Goal: Task Accomplishment & Management: Use online tool/utility

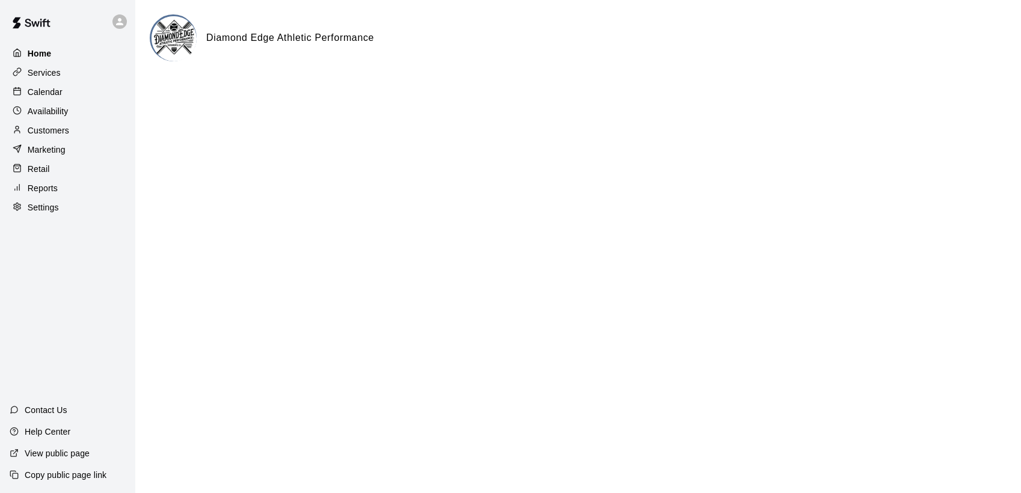
click at [45, 55] on p "Home" at bounding box center [40, 54] width 24 height 12
click at [37, 190] on p "Reports" at bounding box center [43, 188] width 30 height 12
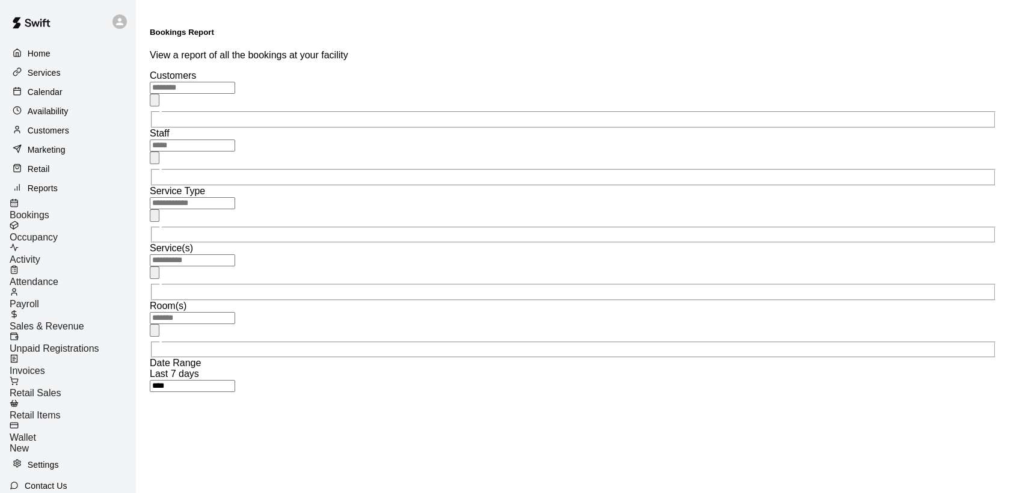
click at [76, 319] on div "Sales & Revenue" at bounding box center [73, 321] width 126 height 22
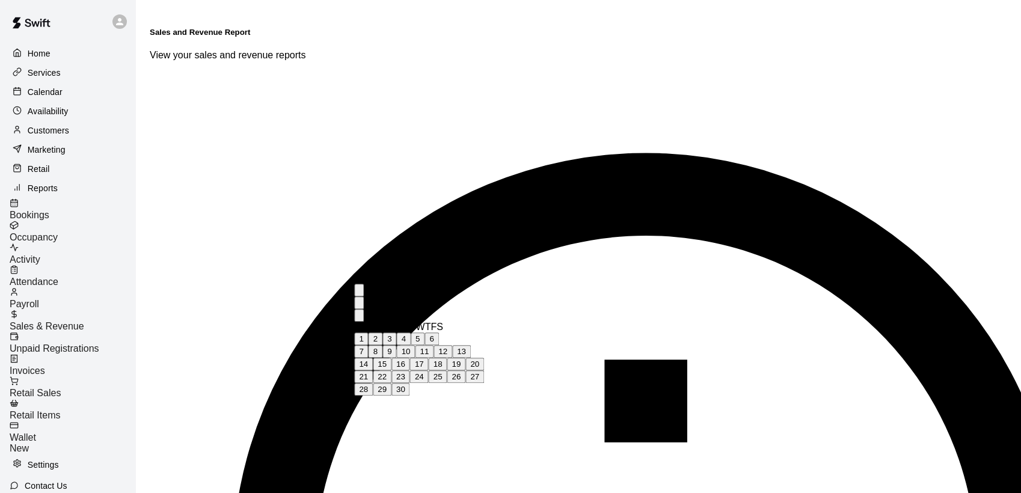
click at [368, 340] on button "1" at bounding box center [361, 339] width 14 height 13
type input "**********"
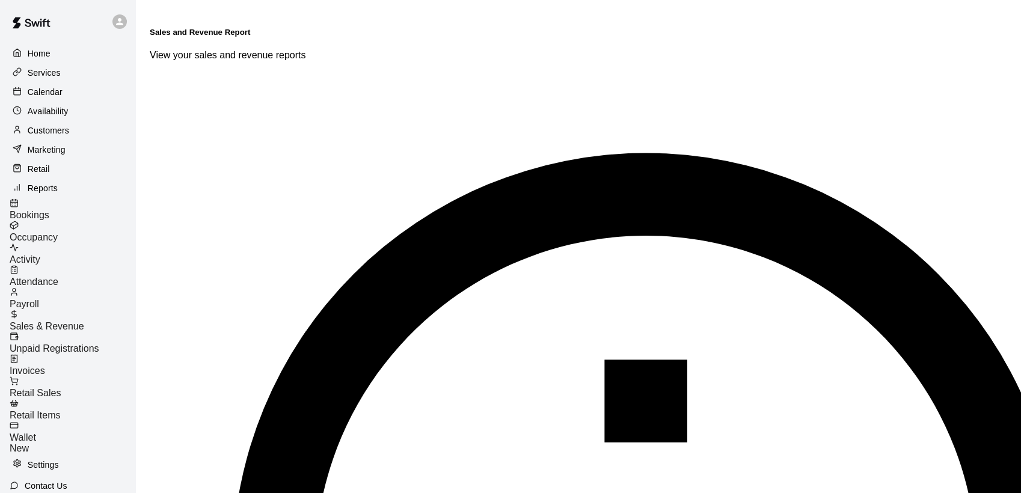
type input "******"
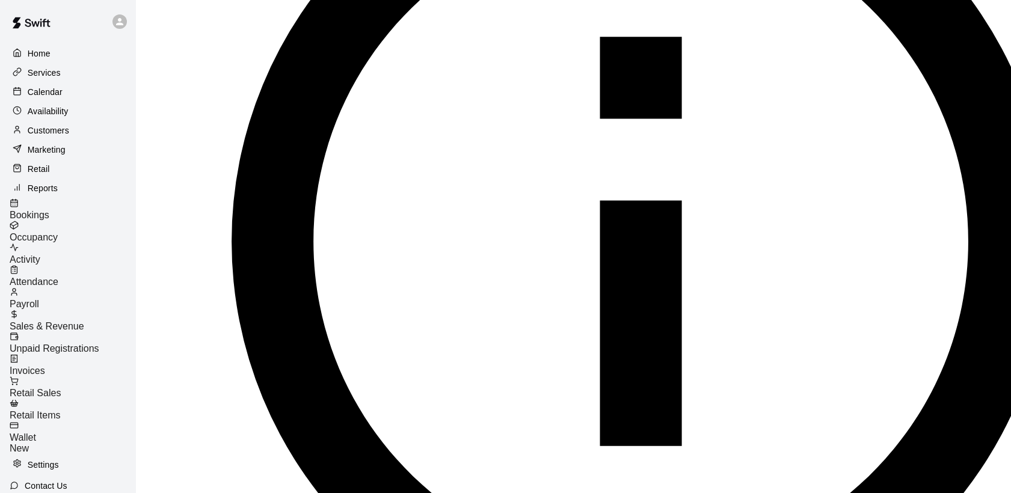
scroll to position [307, 0]
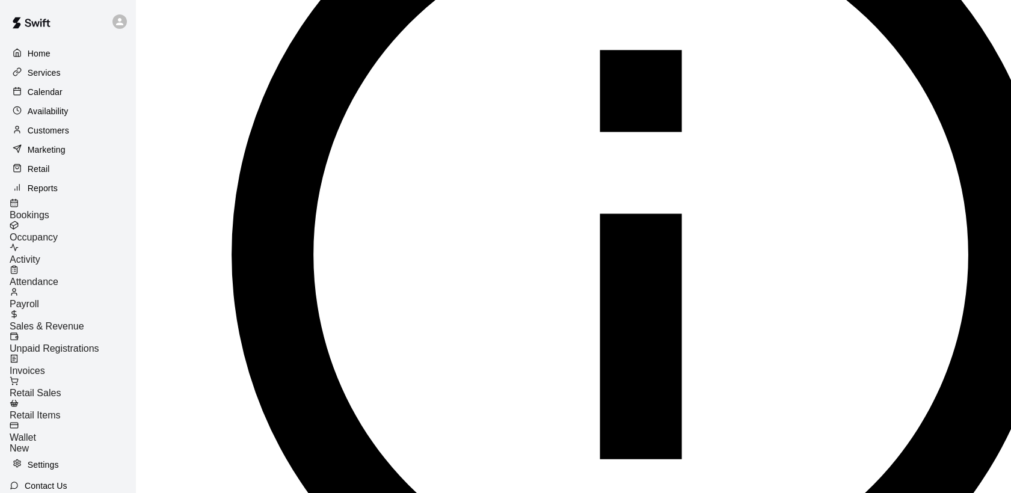
click at [53, 58] on div "Home" at bounding box center [68, 54] width 116 height 18
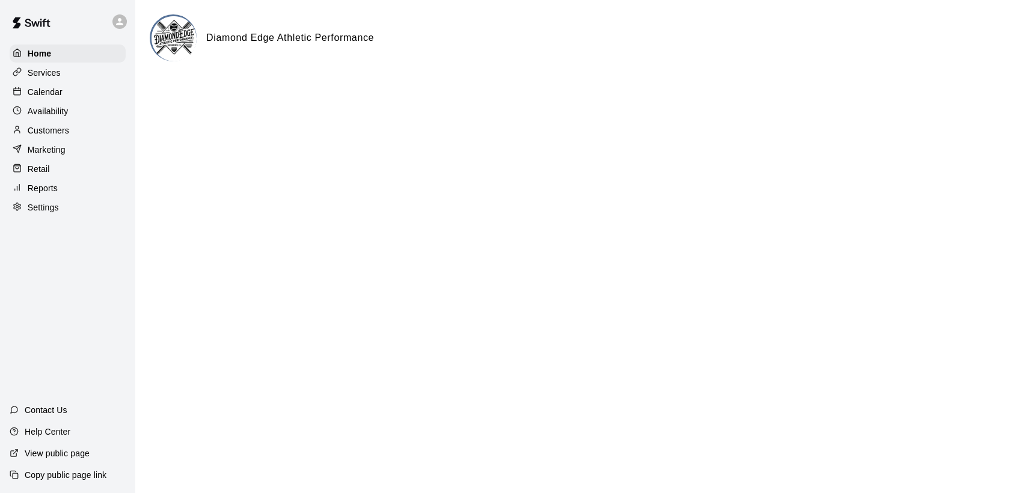
click at [57, 75] on p "Services" at bounding box center [44, 73] width 33 height 12
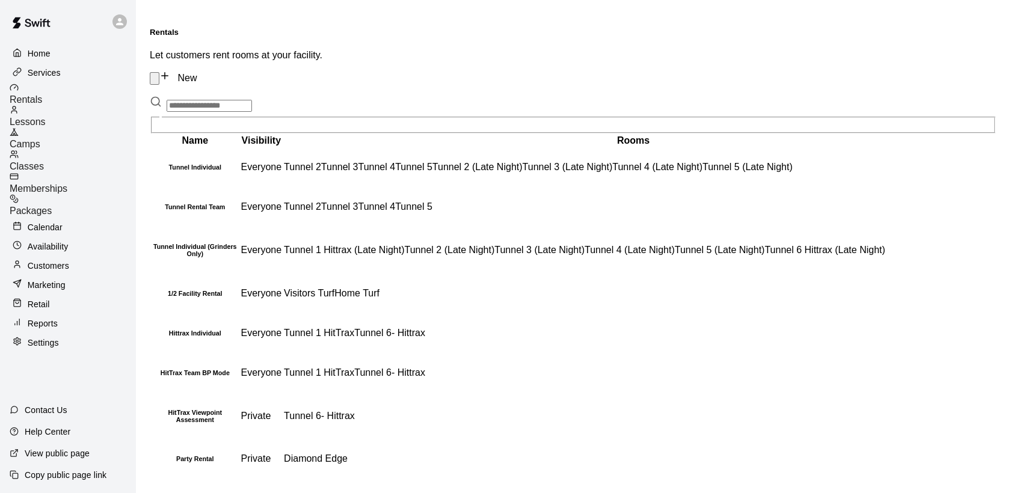
click at [67, 183] on span "Memberships" at bounding box center [39, 188] width 58 height 10
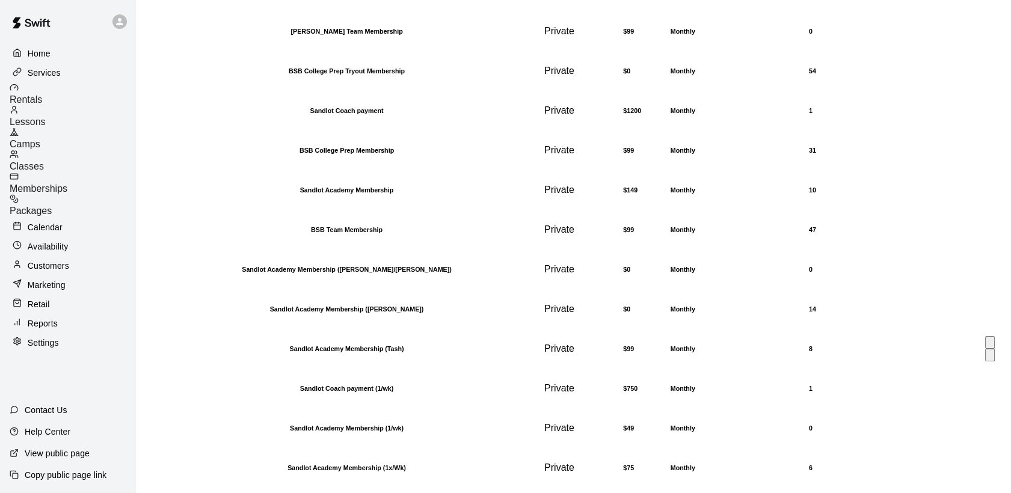
scroll to position [727, 0]
click at [640, 369] on td "$750" at bounding box center [645, 388] width 46 height 38
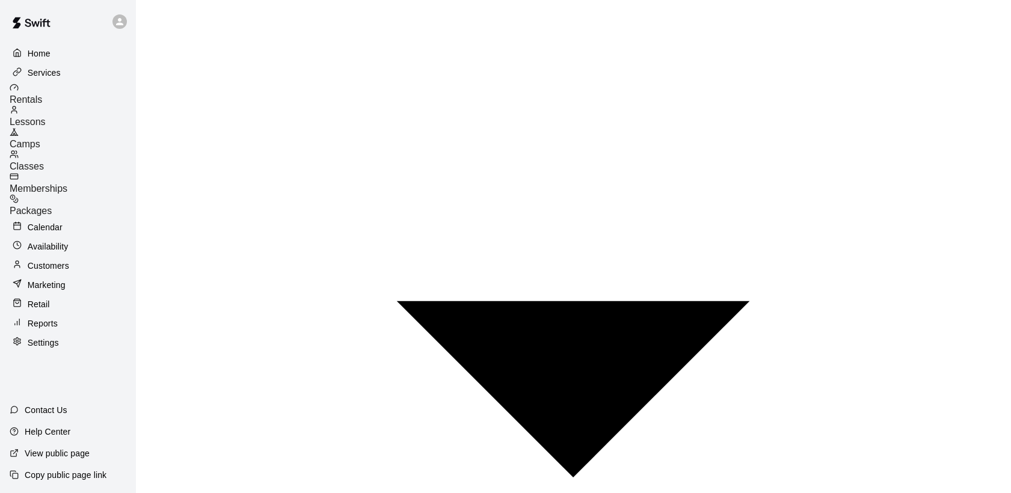
scroll to position [601, 0]
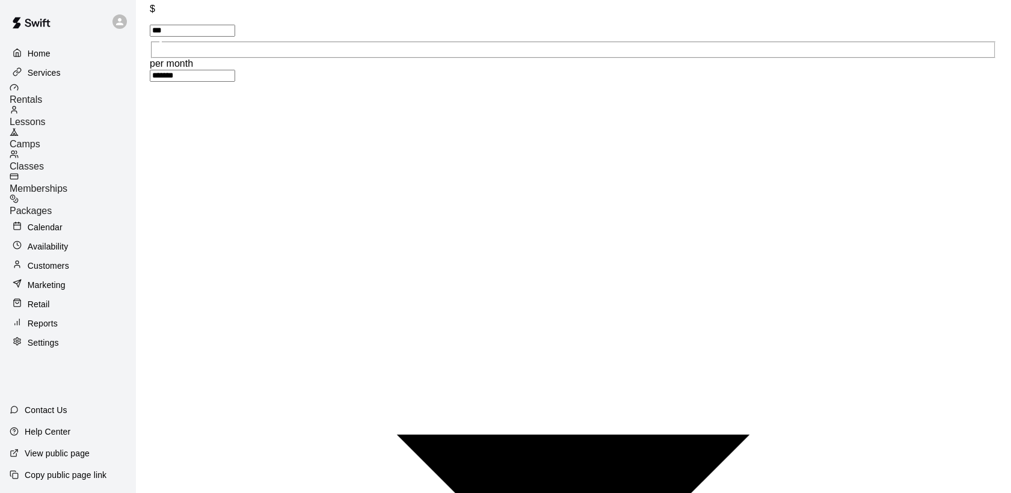
click at [46, 54] on p "Home" at bounding box center [39, 54] width 23 height 12
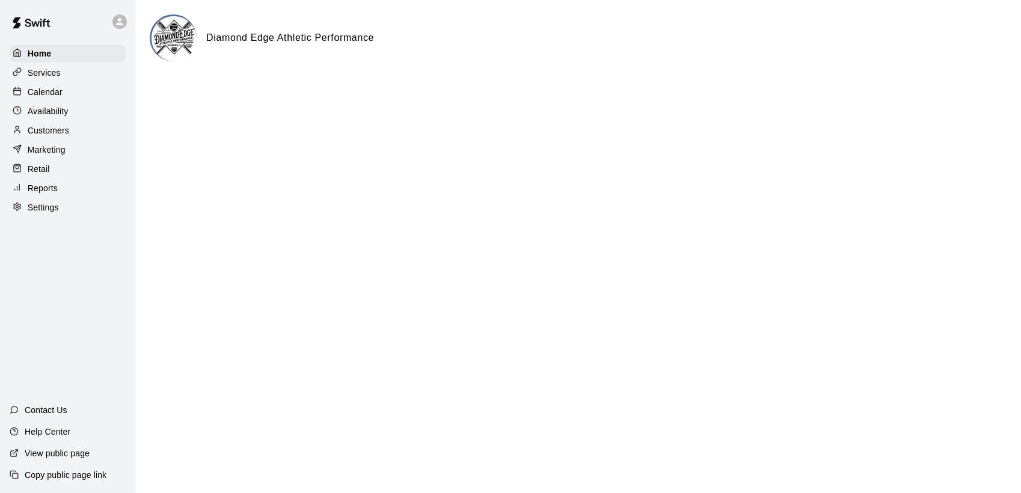
click at [53, 194] on p "Reports" at bounding box center [43, 188] width 30 height 12
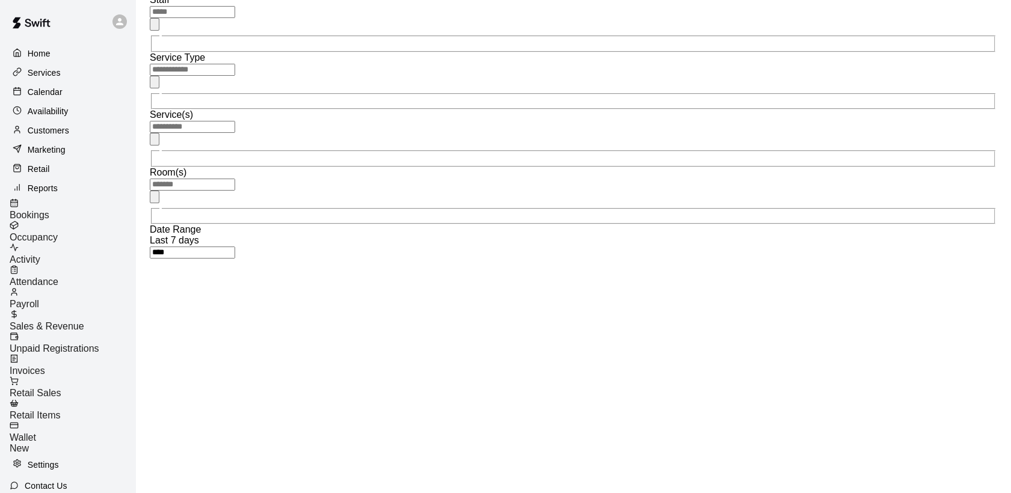
click at [63, 78] on div "Services" at bounding box center [68, 73] width 116 height 18
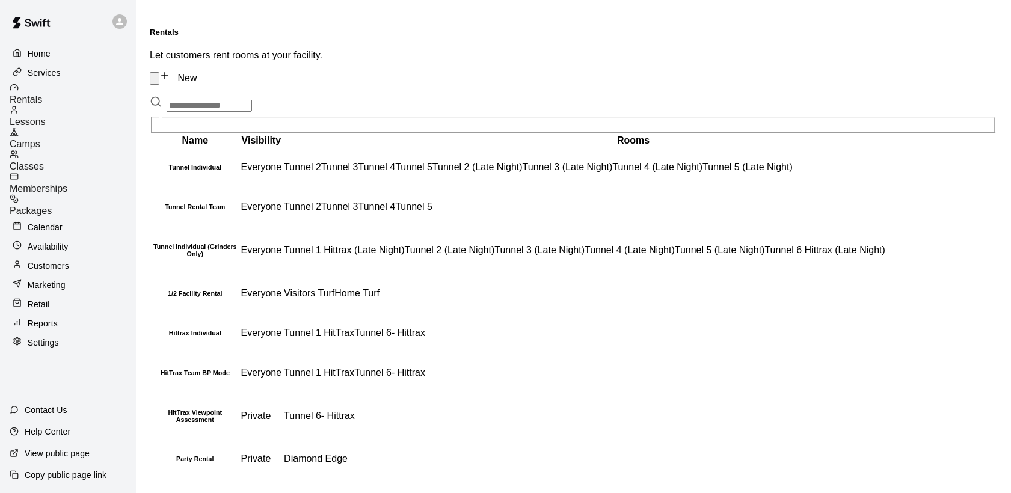
click at [64, 183] on span "Memberships" at bounding box center [39, 188] width 58 height 10
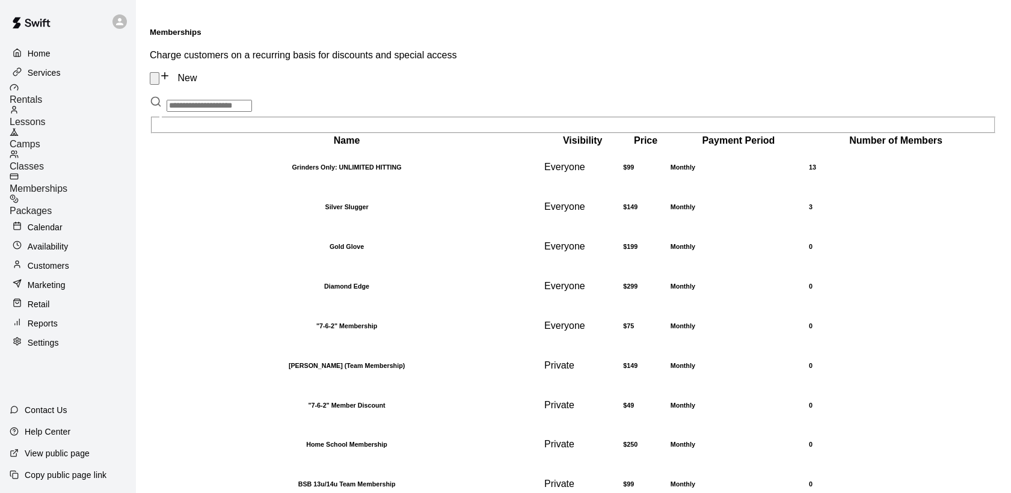
scroll to position [134, 0]
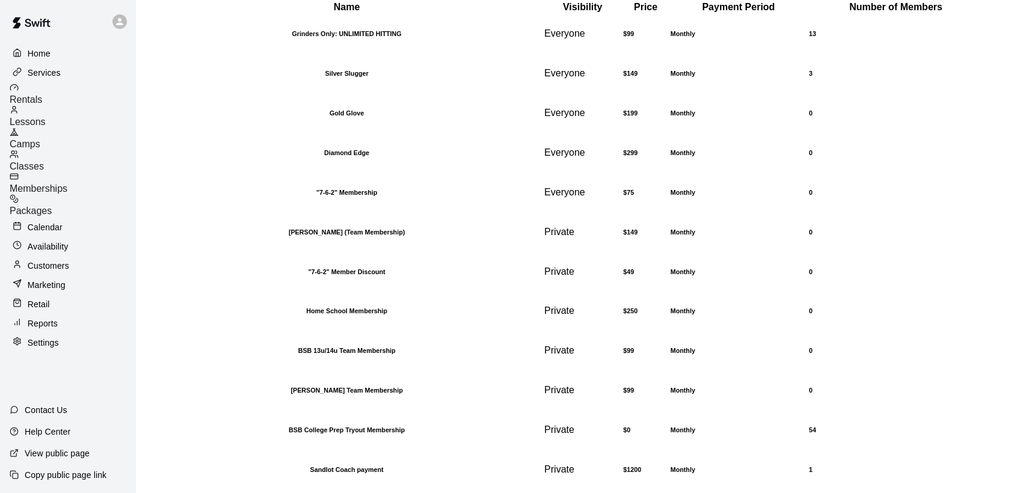
click at [48, 318] on p "Reports" at bounding box center [43, 324] width 30 height 12
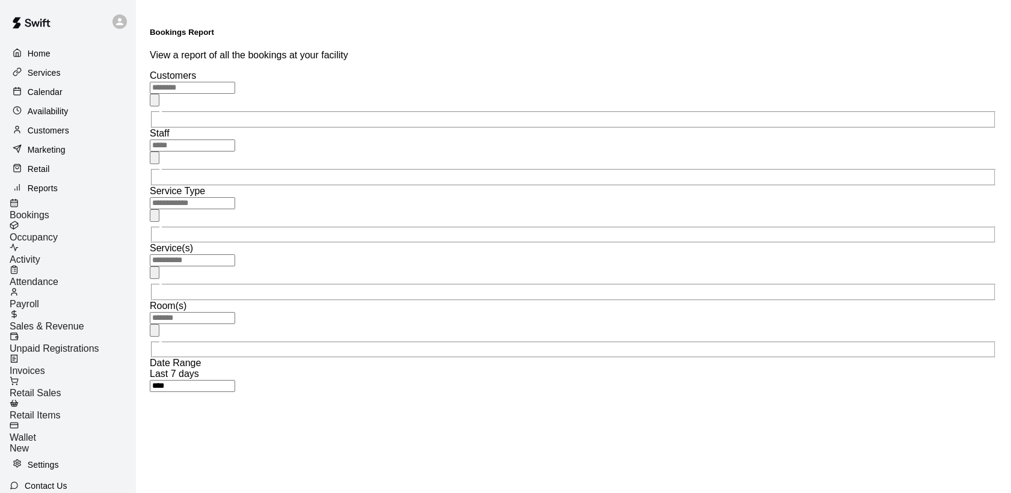
click at [58, 238] on span "Occupancy" at bounding box center [34, 237] width 48 height 10
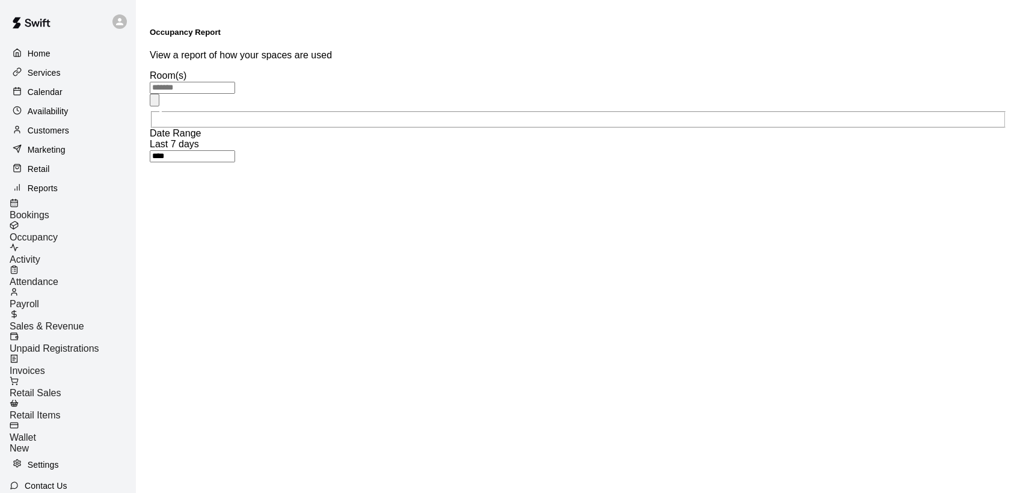
click at [40, 256] on span "Activity" at bounding box center [25, 259] width 31 height 10
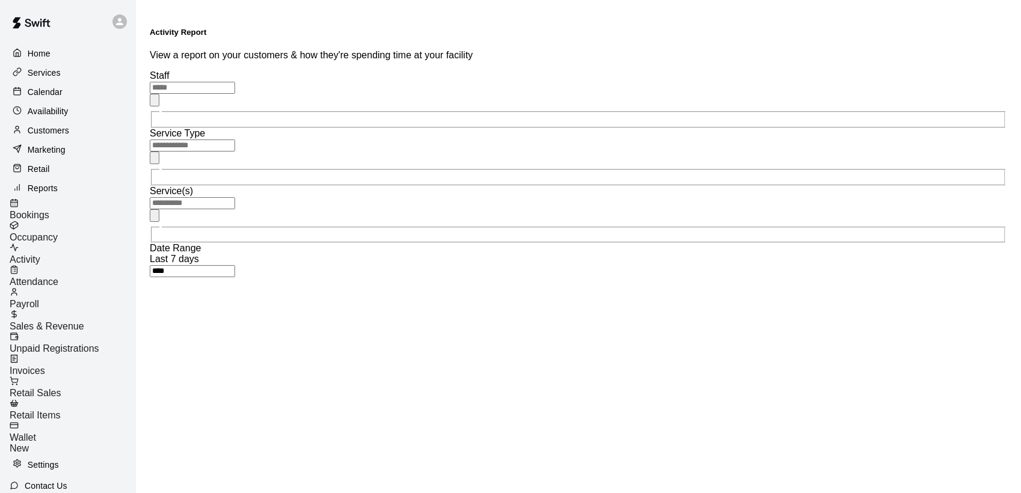
click at [58, 277] on span "Attendance" at bounding box center [34, 282] width 49 height 10
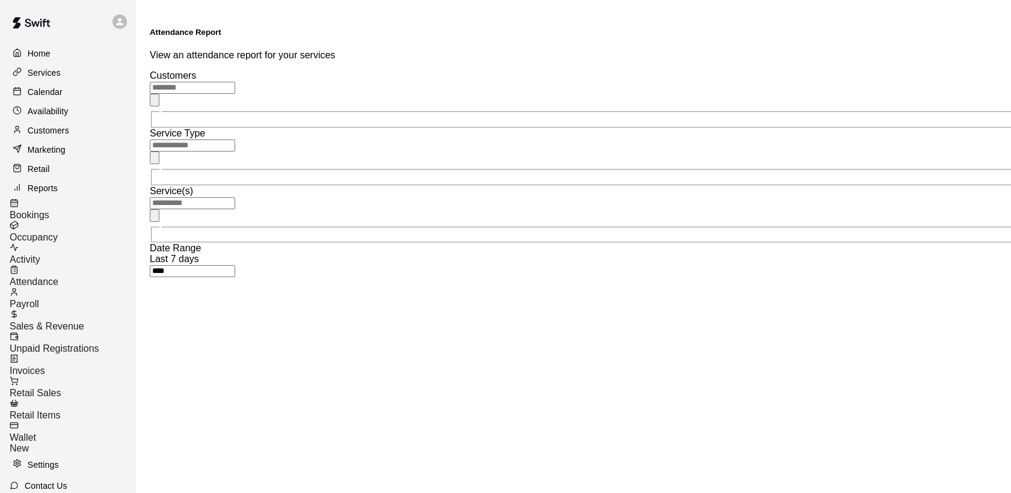
click at [74, 296] on div "Payroll" at bounding box center [73, 298] width 126 height 22
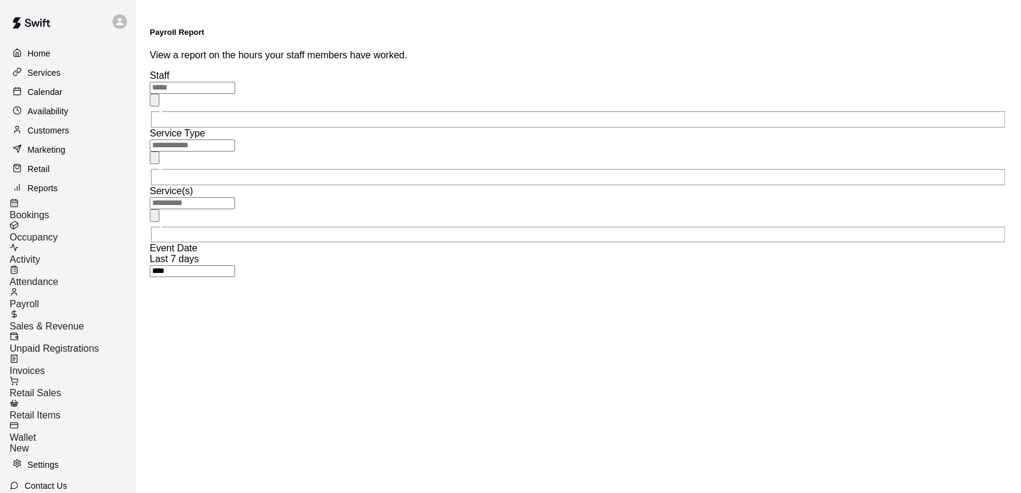
click at [77, 321] on span "Sales & Revenue" at bounding box center [47, 326] width 75 height 10
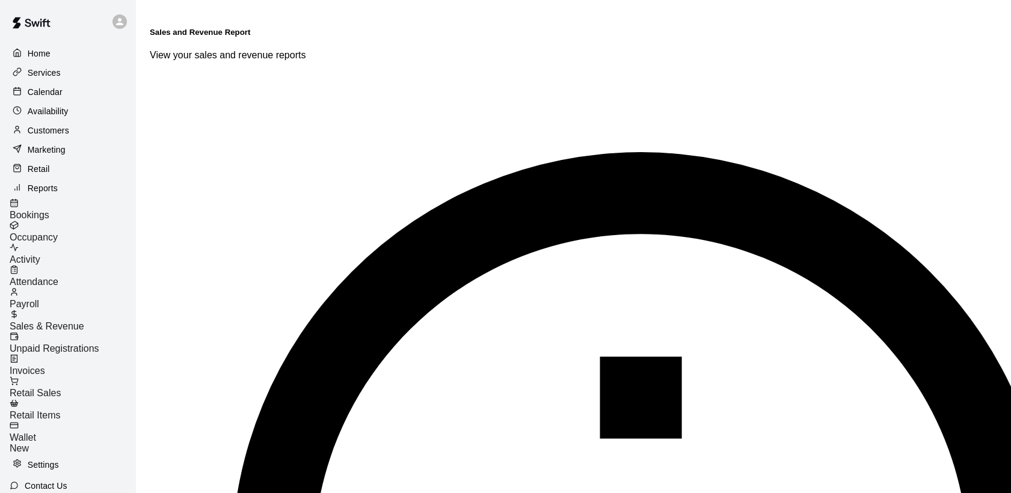
click at [81, 343] on span "Unpaid Registrations" at bounding box center [55, 348] width 90 height 10
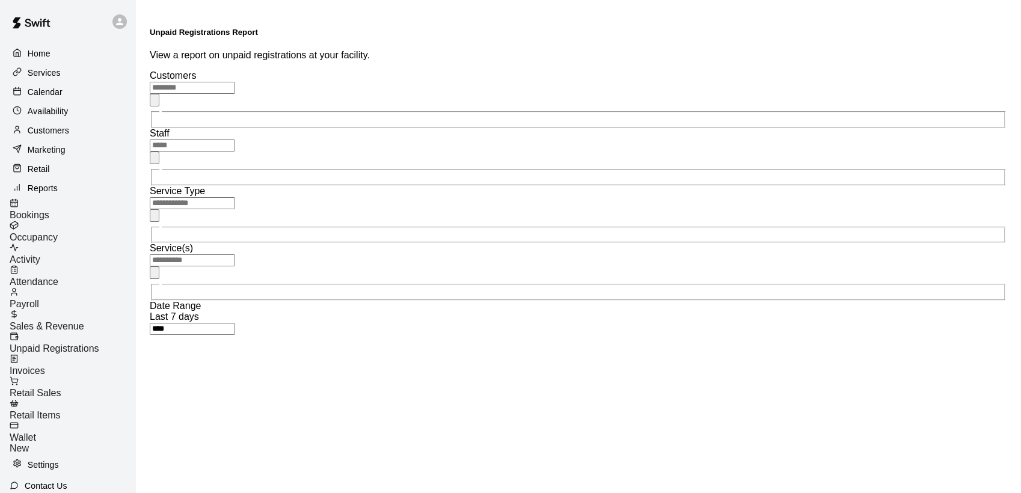
click at [76, 361] on div "Invoices" at bounding box center [73, 365] width 126 height 22
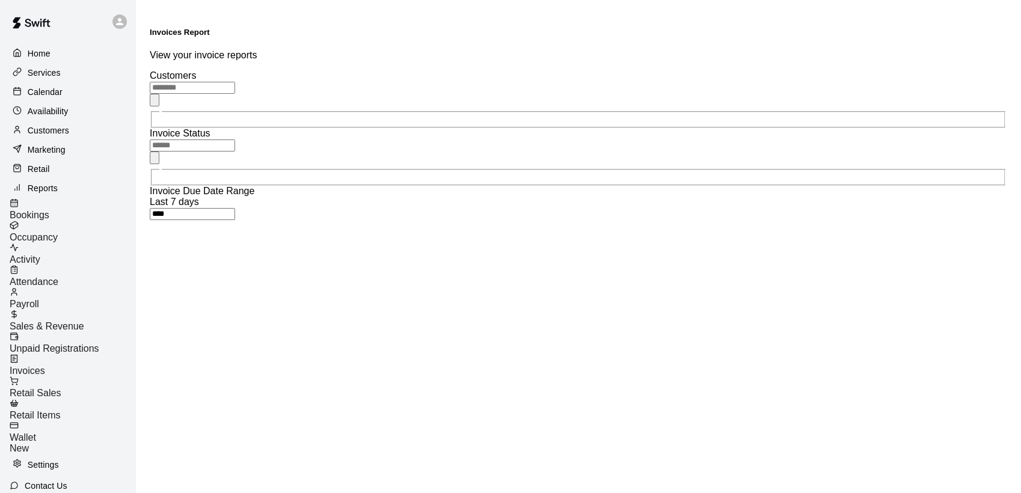
click at [61, 388] on span "Retail Sales" at bounding box center [35, 393] width 51 height 10
click at [60, 410] on span "Retail Items" at bounding box center [35, 415] width 51 height 10
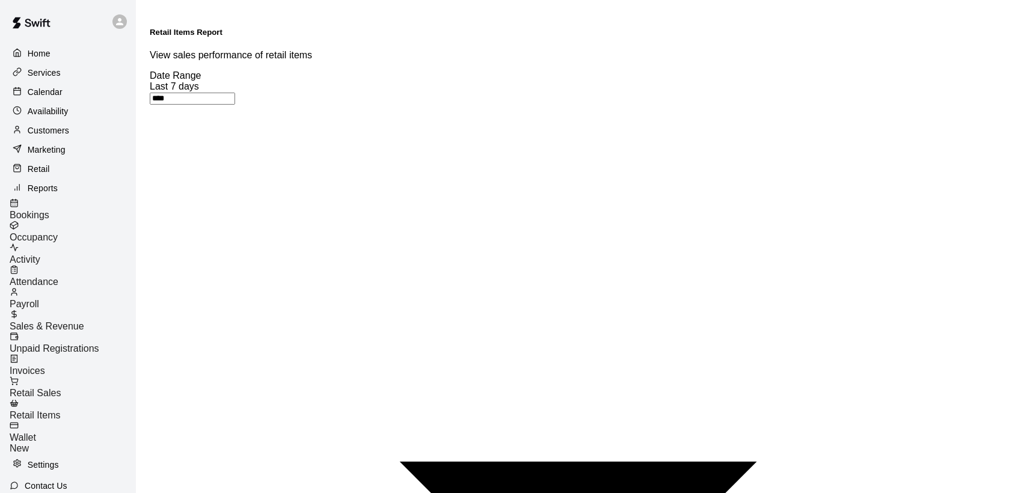
click at [36, 432] on span "Wallet" at bounding box center [23, 437] width 26 height 10
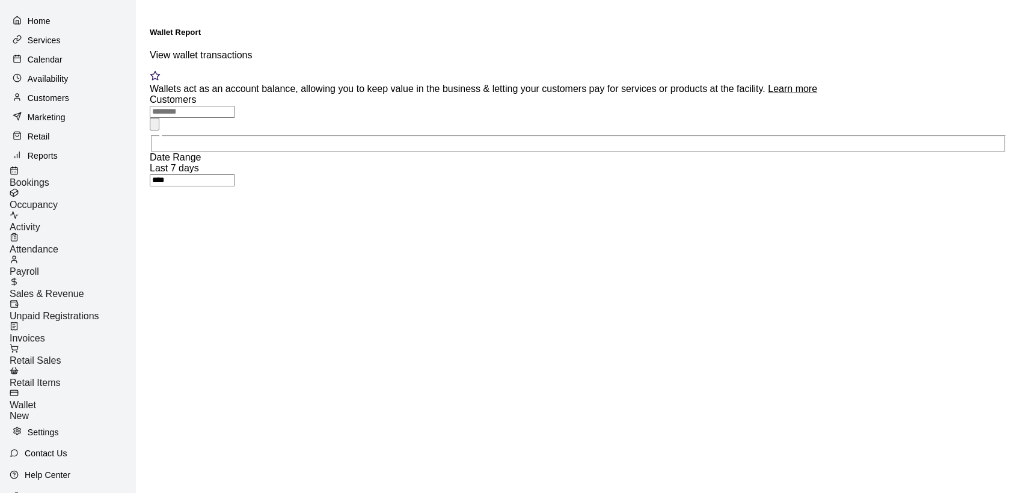
scroll to position [42, 0]
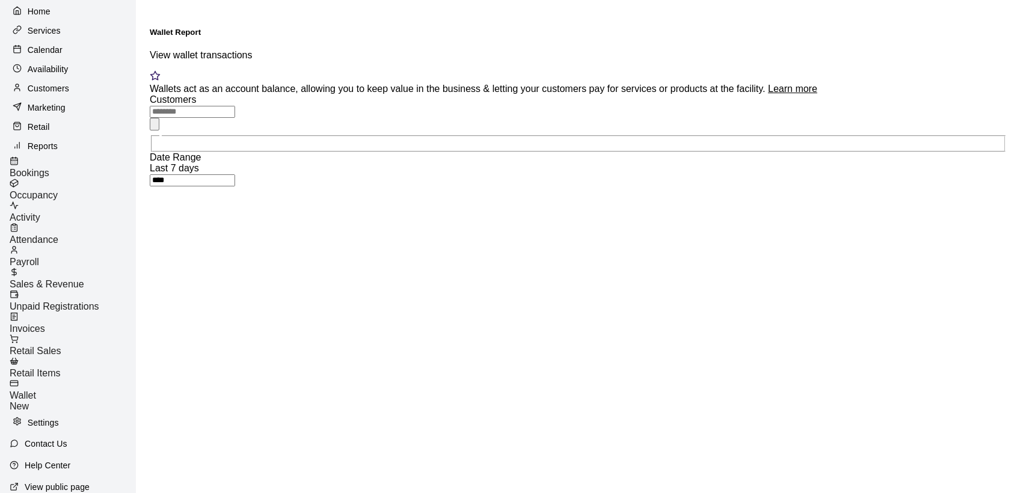
click at [58, 87] on p "Customers" at bounding box center [48, 88] width 41 height 12
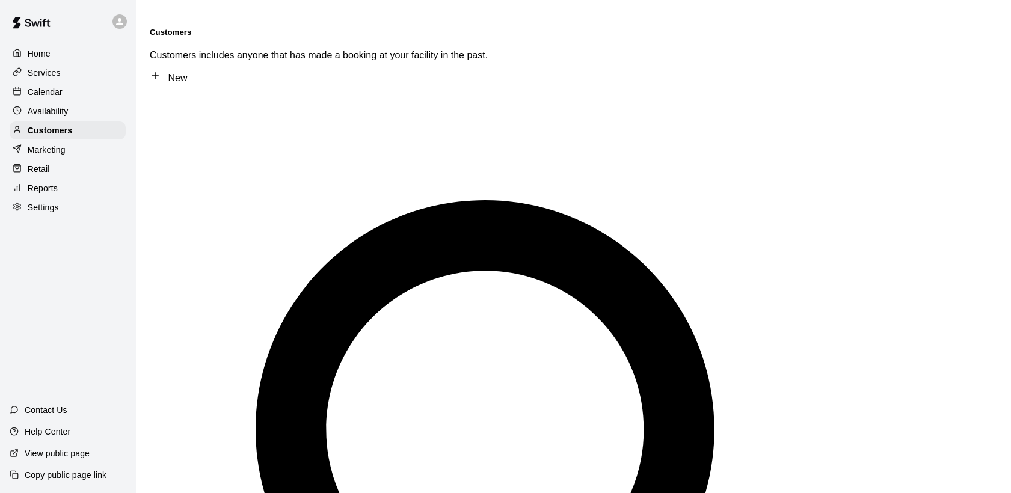
click at [200, 426] on select "**********" at bounding box center [174, 431] width 49 height 10
click at [233, 316] on select "**********" at bounding box center [191, 321] width 82 height 10
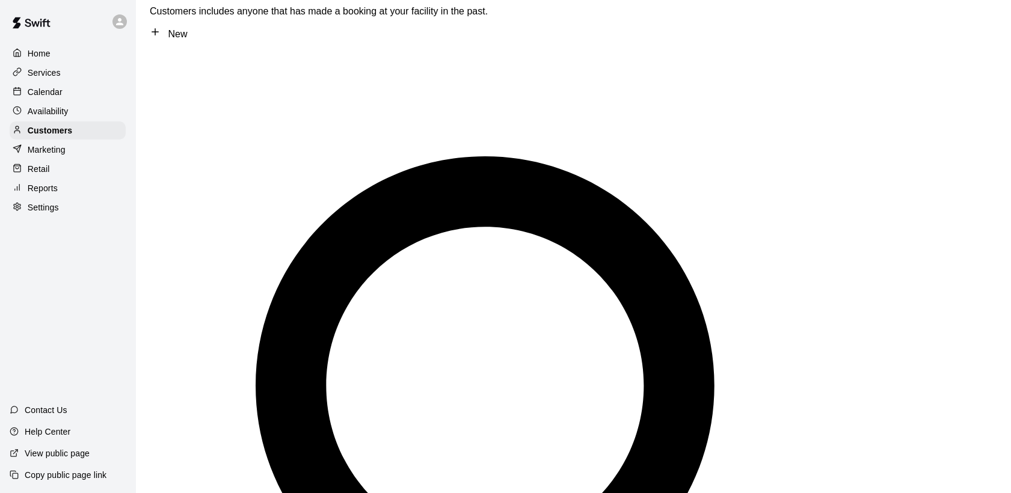
scroll to position [67, 0]
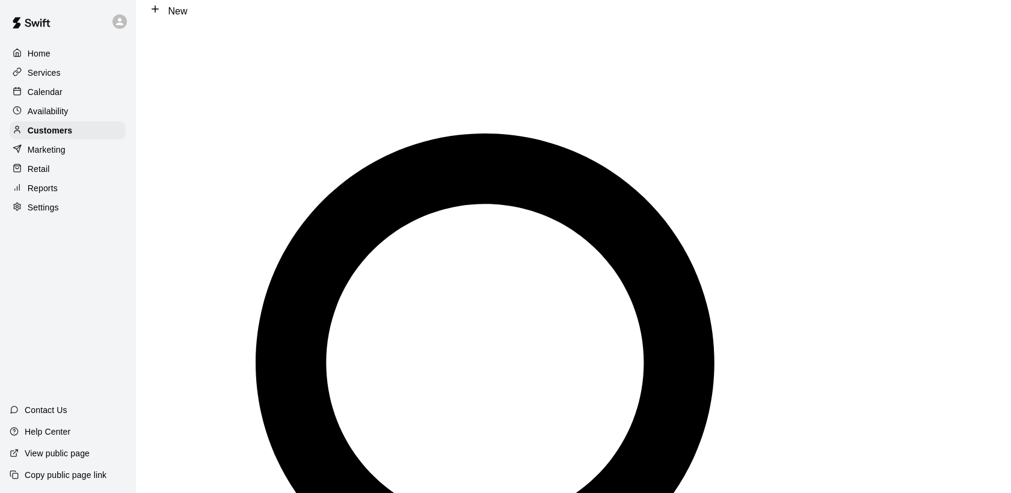
click at [57, 74] on p "Services" at bounding box center [44, 73] width 33 height 12
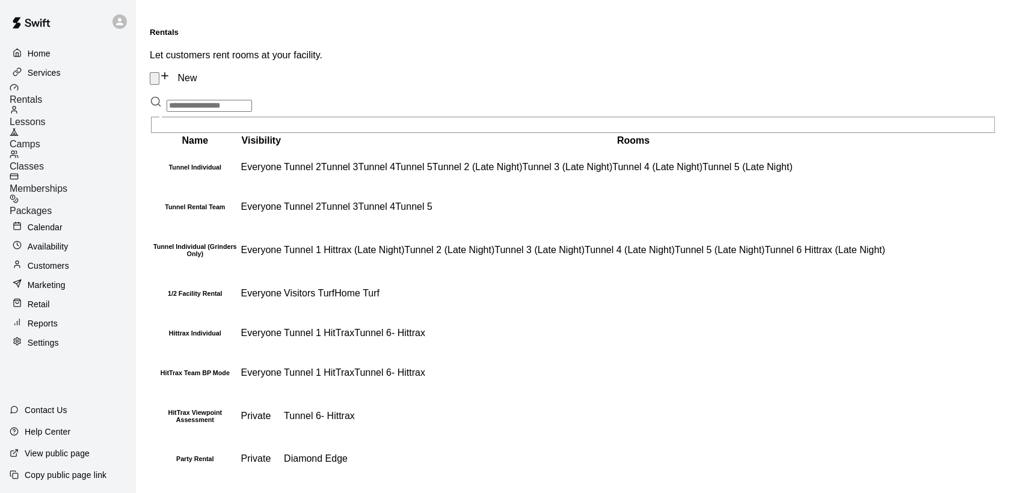
click at [67, 183] on span "Memberships" at bounding box center [39, 188] width 58 height 10
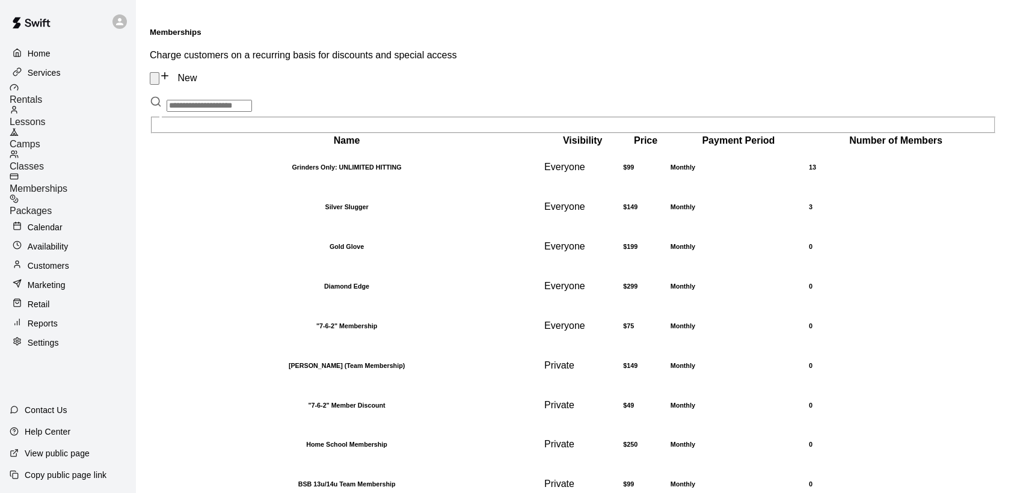
click at [60, 315] on div "Reports" at bounding box center [68, 324] width 116 height 18
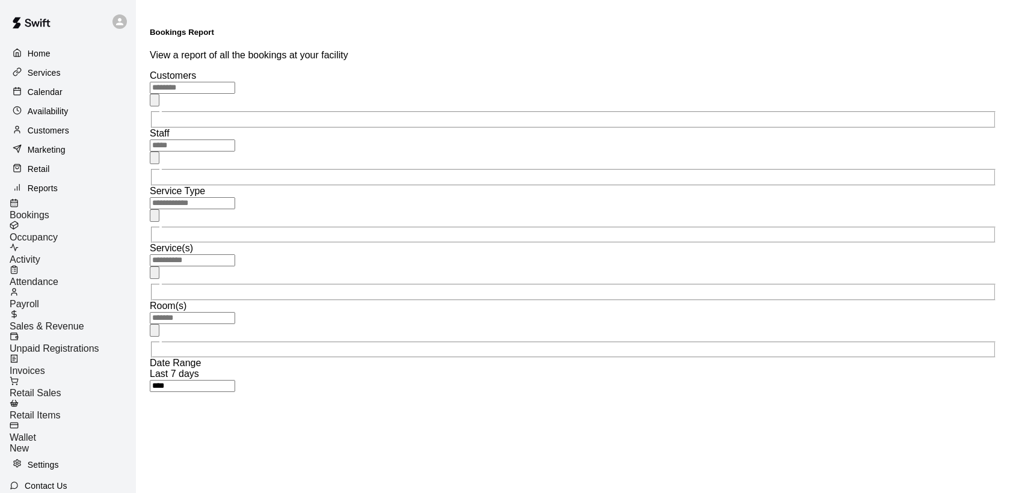
click at [69, 321] on span "Sales & Revenue" at bounding box center [47, 326] width 75 height 10
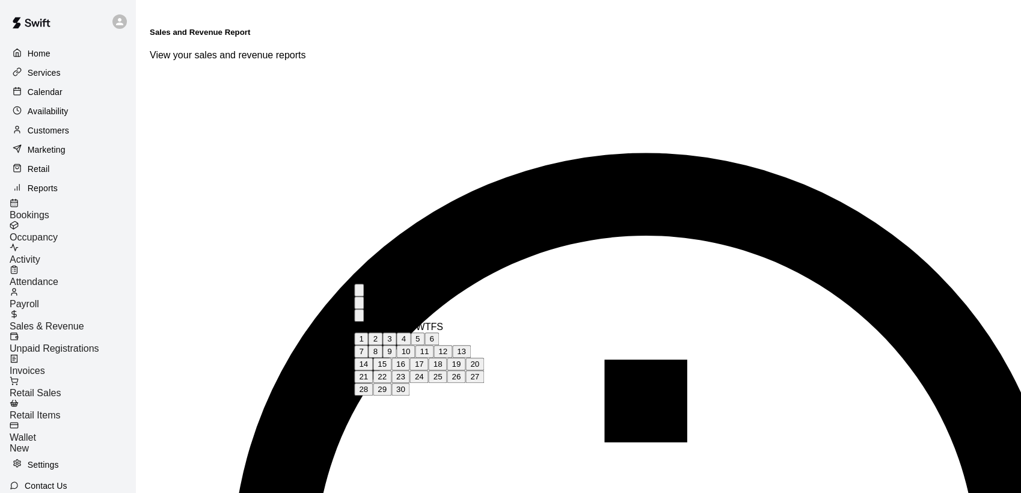
click at [359, 306] on icon "Previous month" at bounding box center [359, 306] width 0 height 0
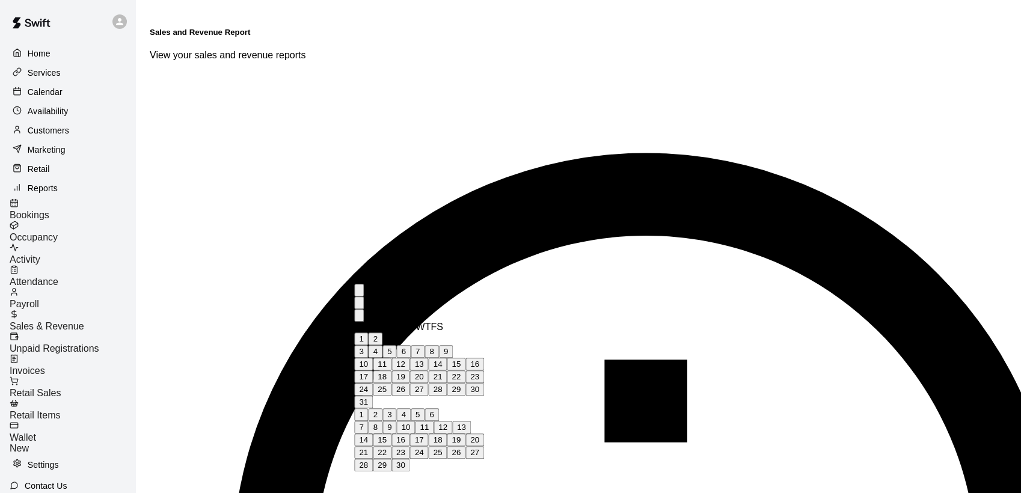
click at [359, 306] on icon "Previous month" at bounding box center [359, 306] width 0 height 0
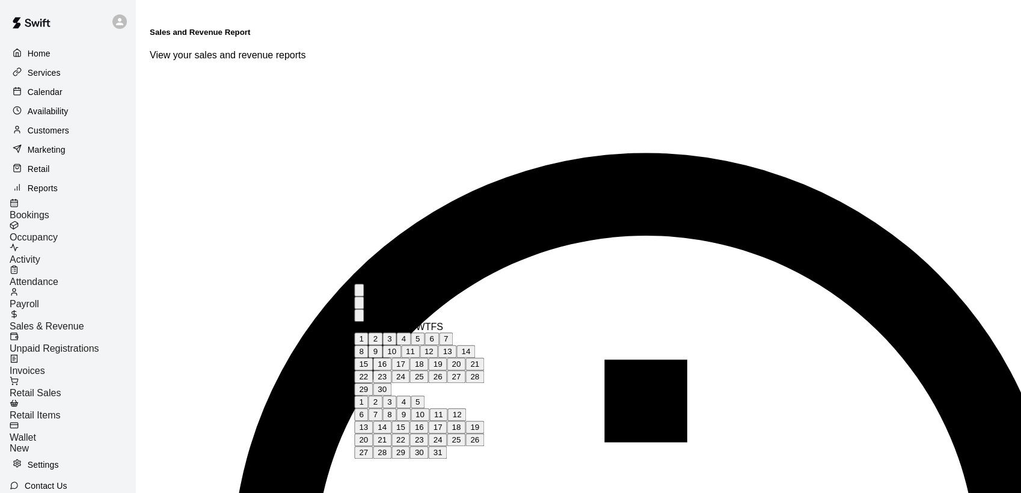
click at [359, 306] on icon "Previous month" at bounding box center [359, 306] width 0 height 0
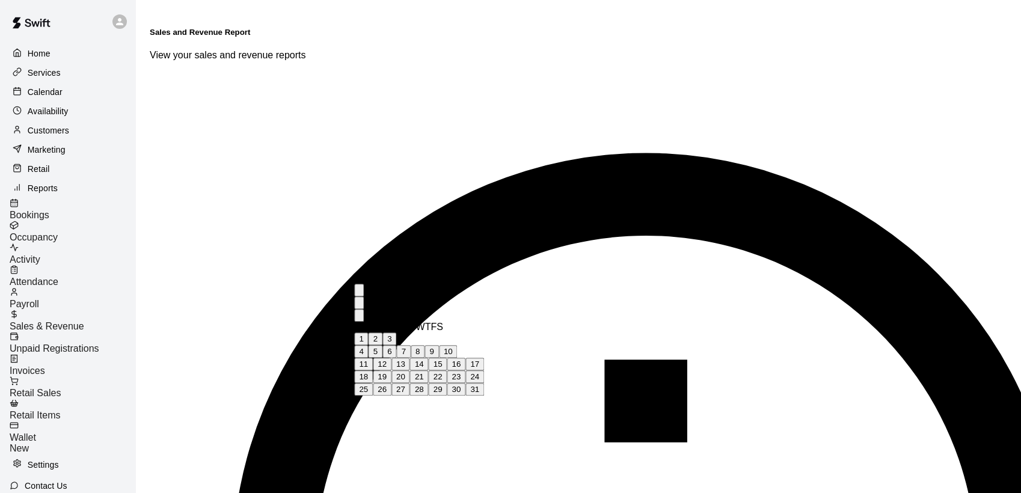
click at [359, 306] on icon "Previous month" at bounding box center [359, 306] width 0 height 0
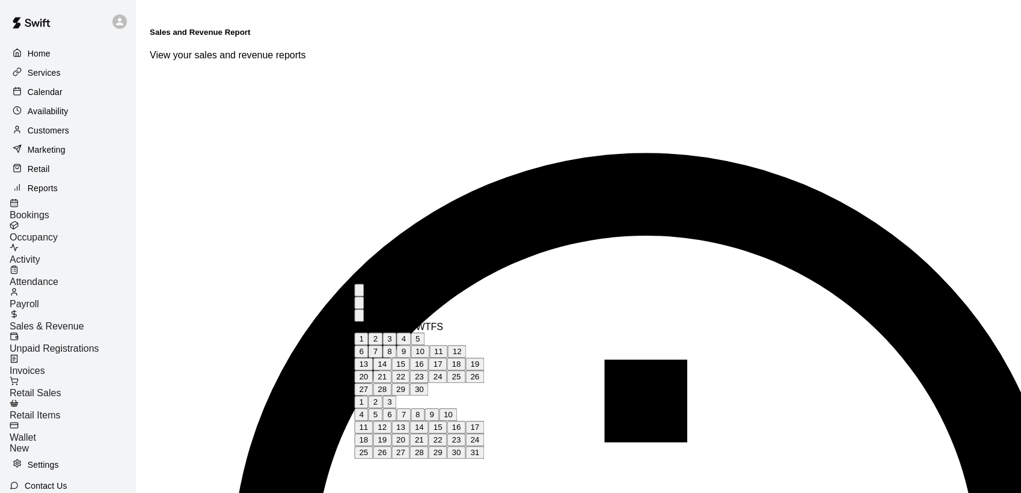
click at [359, 306] on icon "Previous month" at bounding box center [359, 306] width 0 height 0
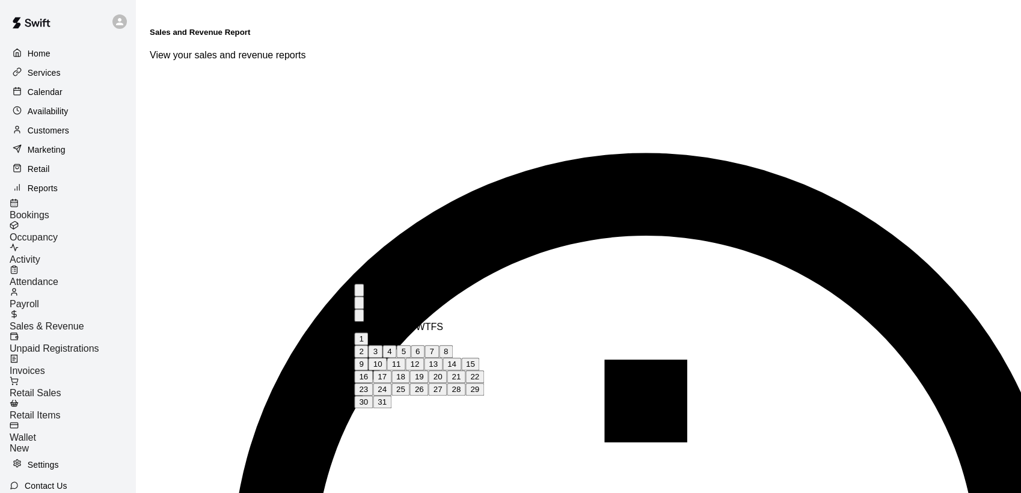
click at [359, 306] on icon "Previous month" at bounding box center [359, 306] width 0 height 0
click at [368, 339] on button "1" at bounding box center [361, 339] width 14 height 13
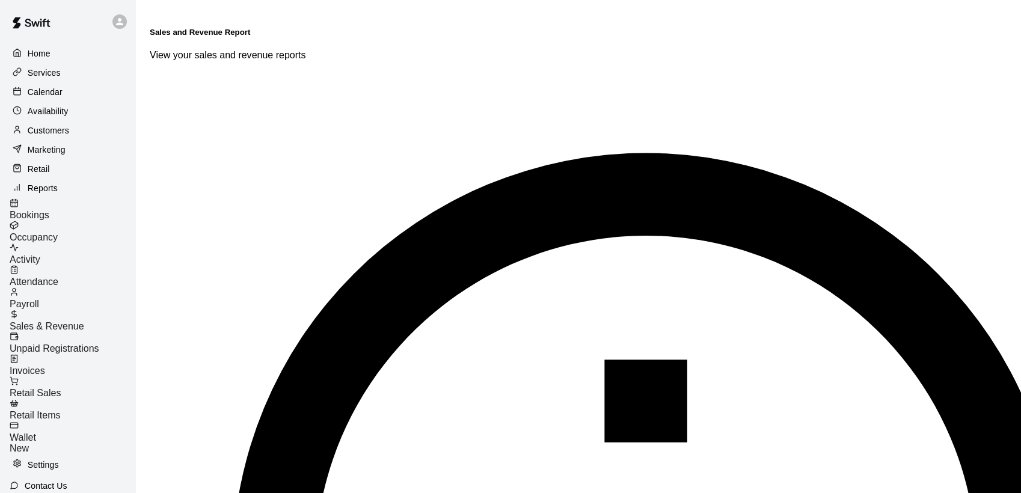
type input "**********"
type input "******"
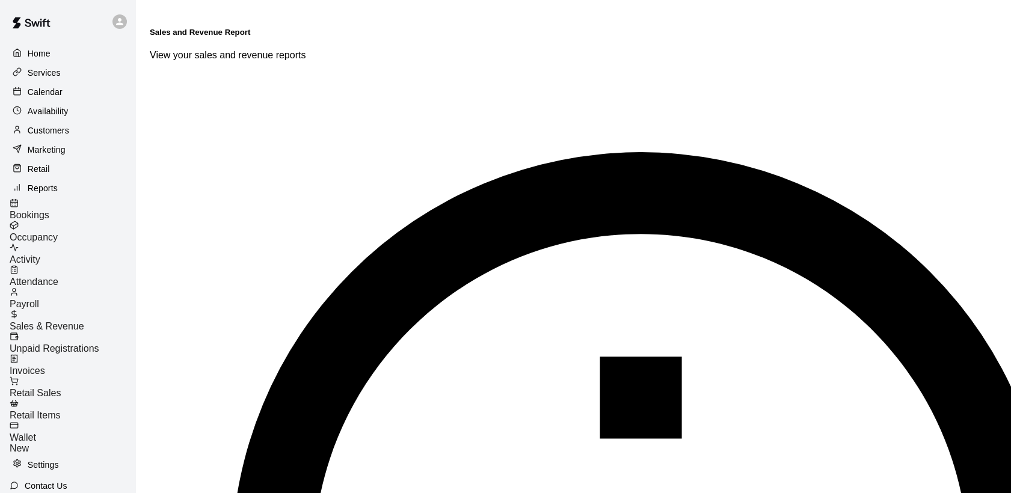
click at [193, 414] on li "Download as CSV" at bounding box center [216, 419] width 78 height 11
